Goal: Communication & Community: Answer question/provide support

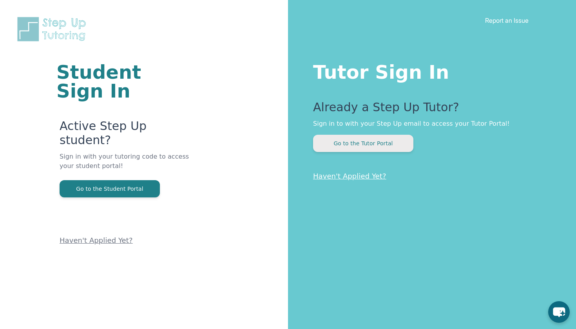
click at [342, 146] on button "Go to the Tutor Portal" at bounding box center [363, 143] width 100 height 17
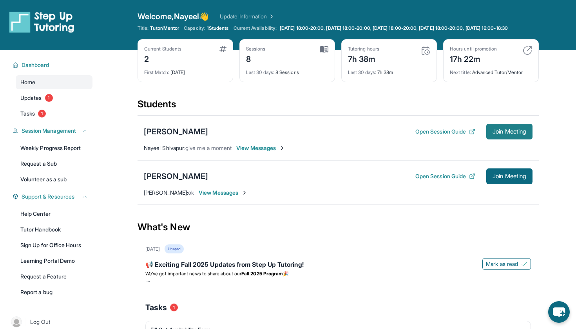
click at [499, 134] on span "Join Meeting" at bounding box center [510, 131] width 34 height 5
click at [489, 136] on button "Join Meeting" at bounding box center [509, 132] width 46 height 16
click at [269, 152] on span "View Messages" at bounding box center [260, 148] width 49 height 8
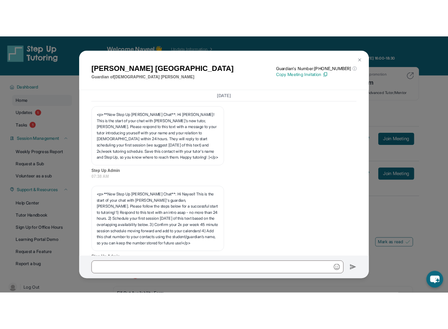
scroll to position [3623, 0]
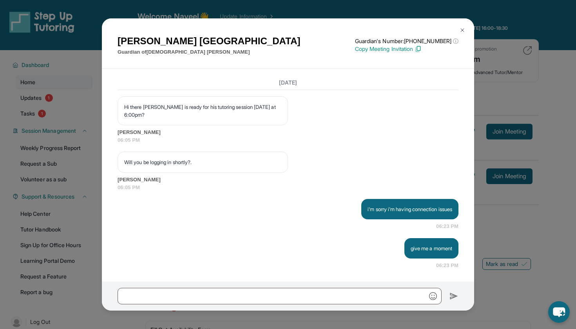
click at [420, 49] on p "Copy Meeting Invitation" at bounding box center [406, 49] width 103 height 8
click at [459, 31] on img at bounding box center [462, 30] width 6 height 6
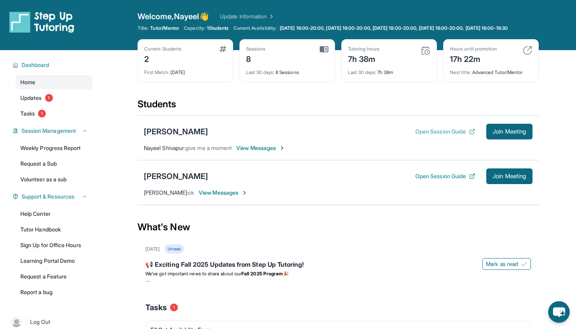
click at [446, 136] on button "Open Session Guide" at bounding box center [445, 132] width 60 height 8
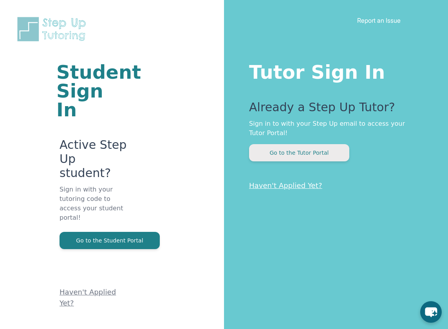
click at [312, 147] on button "Go to the Tutor Portal" at bounding box center [299, 152] width 100 height 17
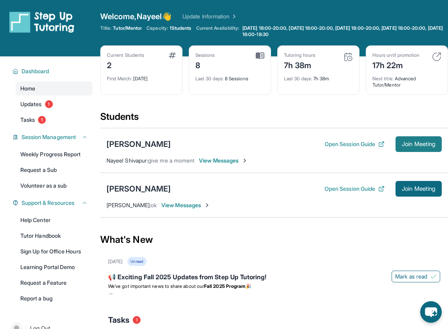
click at [423, 147] on span "Join Meeting" at bounding box center [419, 144] width 34 height 5
click at [407, 159] on div "[PERSON_NAME] Open Session Guide Join Meeting Nayeel [GEOGRAPHIC_DATA] : give m…" at bounding box center [274, 150] width 348 height 45
click at [414, 147] on span "Join Meeting" at bounding box center [419, 144] width 34 height 5
click at [415, 145] on span "Join Meeting" at bounding box center [419, 144] width 34 height 5
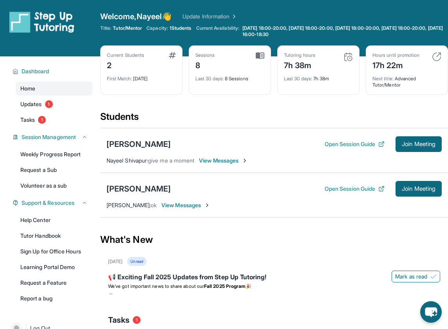
click at [226, 161] on span "View Messages" at bounding box center [223, 161] width 49 height 8
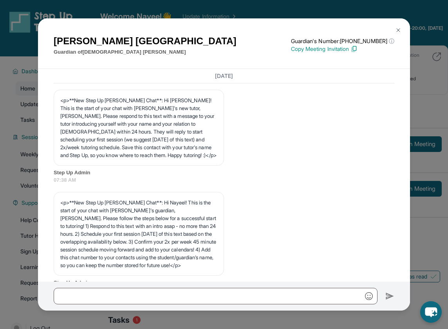
scroll to position [3623, 0]
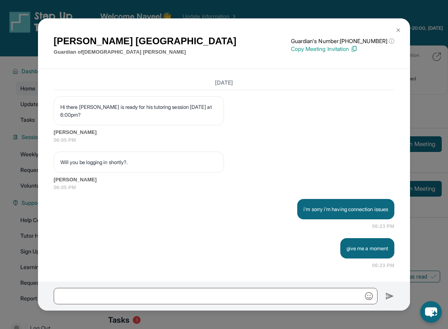
click at [400, 31] on img at bounding box center [398, 30] width 6 height 6
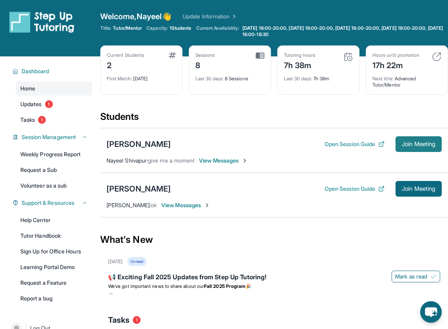
click at [406, 148] on button "Join Meeting" at bounding box center [419, 144] width 46 height 16
click at [216, 161] on span "View Messages" at bounding box center [223, 161] width 49 height 8
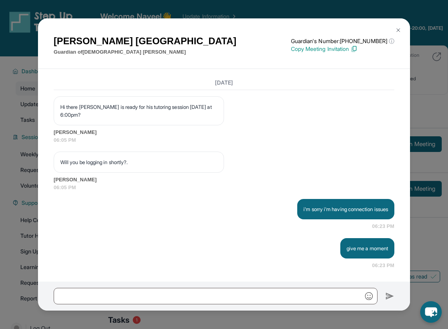
click at [185, 274] on div "[DATE] <p>**New Step Up [PERSON_NAME] Chat**: Hi [PERSON_NAME]! This is the sta…" at bounding box center [224, 175] width 372 height 213
click at [181, 294] on input "text" at bounding box center [216, 296] width 324 height 16
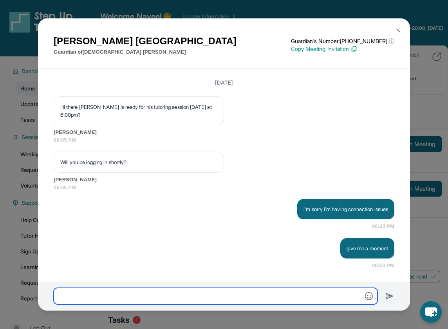
click at [181, 294] on input "text" at bounding box center [216, 296] width 324 height 16
type input "**********"
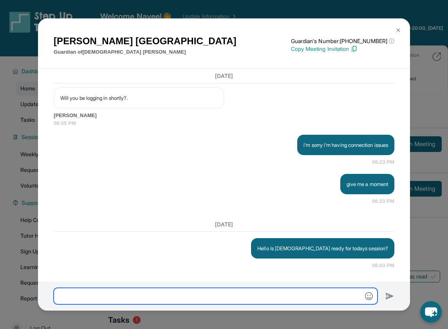
scroll to position [3687, 0]
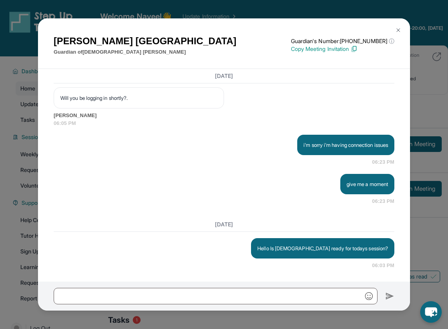
click at [447, 115] on div "[PERSON_NAME] Guardian of [PERSON_NAME] Guardian's Number: [PHONE_NUMBER] ⓘ Thi…" at bounding box center [224, 164] width 448 height 329
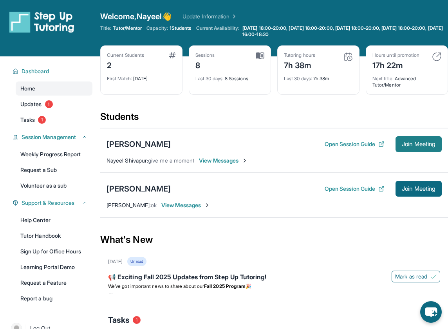
click at [425, 143] on span "Join Meeting" at bounding box center [419, 144] width 34 height 5
click at [238, 159] on span "View Messages" at bounding box center [223, 161] width 49 height 8
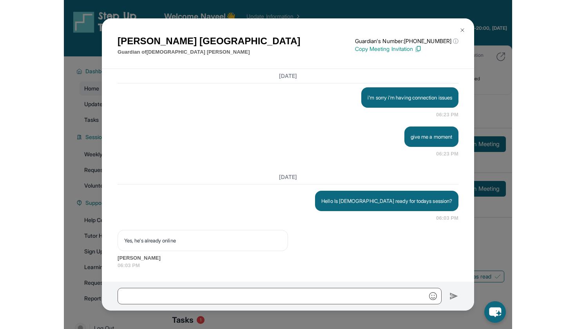
scroll to position [3734, 0]
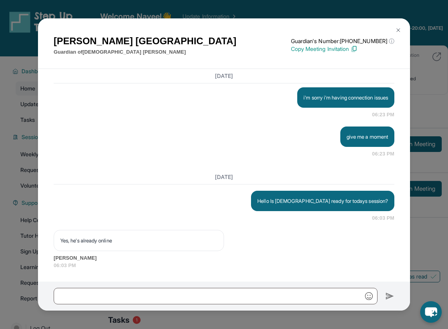
click at [400, 31] on img at bounding box center [398, 30] width 6 height 6
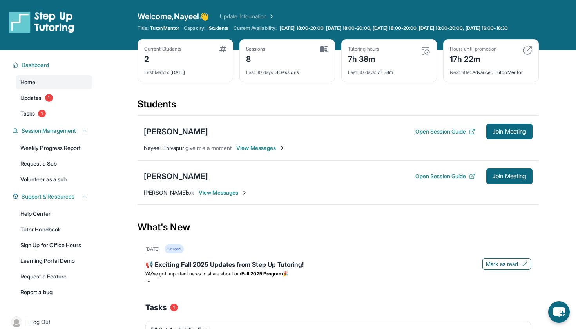
click at [448, 0] on div "Open sidebar Welcome, Nayeel 👋 Update Information Title: Tutor/Mentor Capacity:…" at bounding box center [288, 25] width 576 height 50
